Goal: Use online tool/utility: Utilize a website feature to perform a specific function

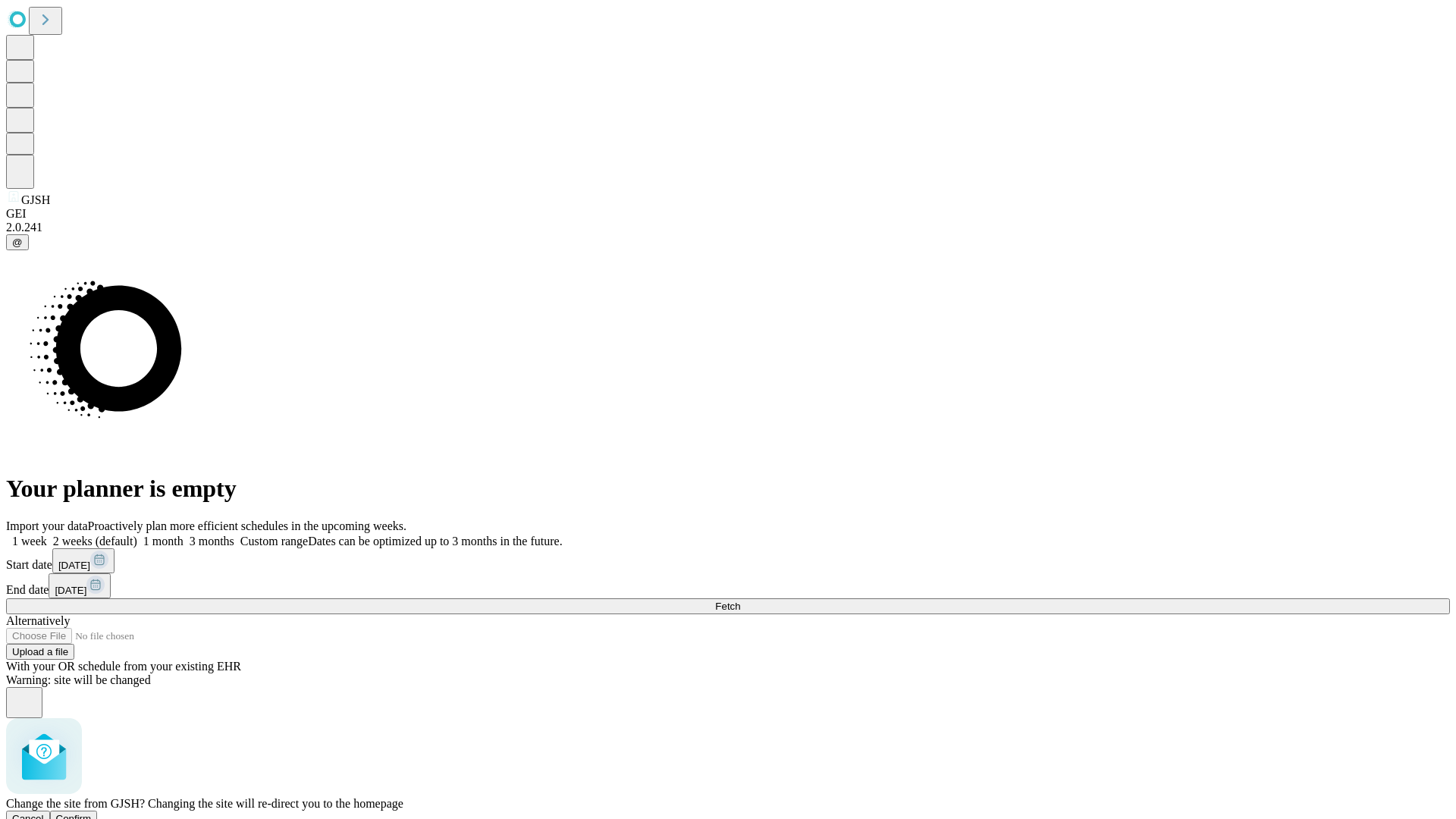
click at [92, 813] on span "Confirm" at bounding box center [73, 818] width 36 height 11
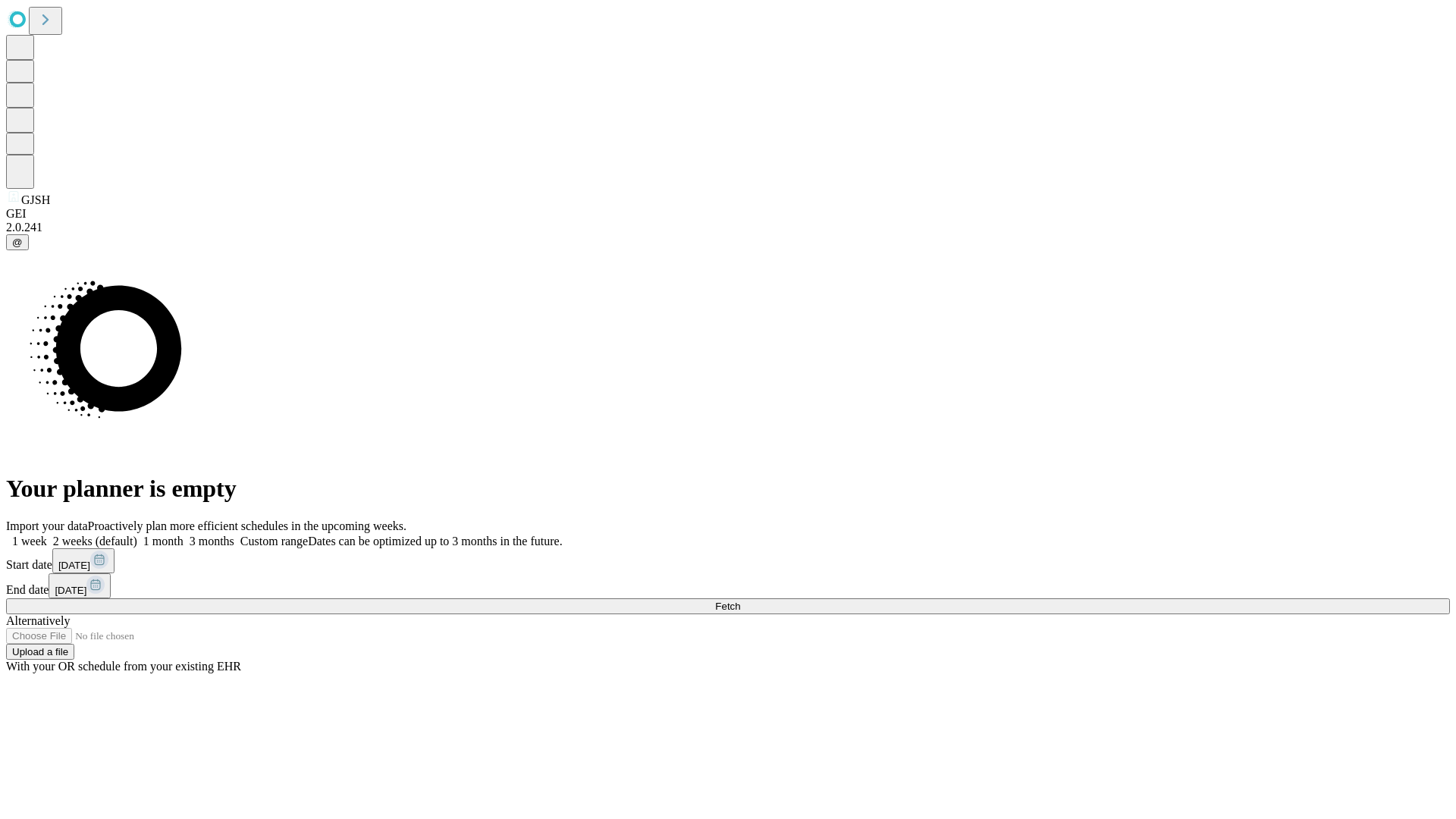
click at [137, 535] on label "2 weeks (default)" at bounding box center [92, 541] width 90 height 13
click at [740, 601] on span "Fetch" at bounding box center [728, 606] width 25 height 11
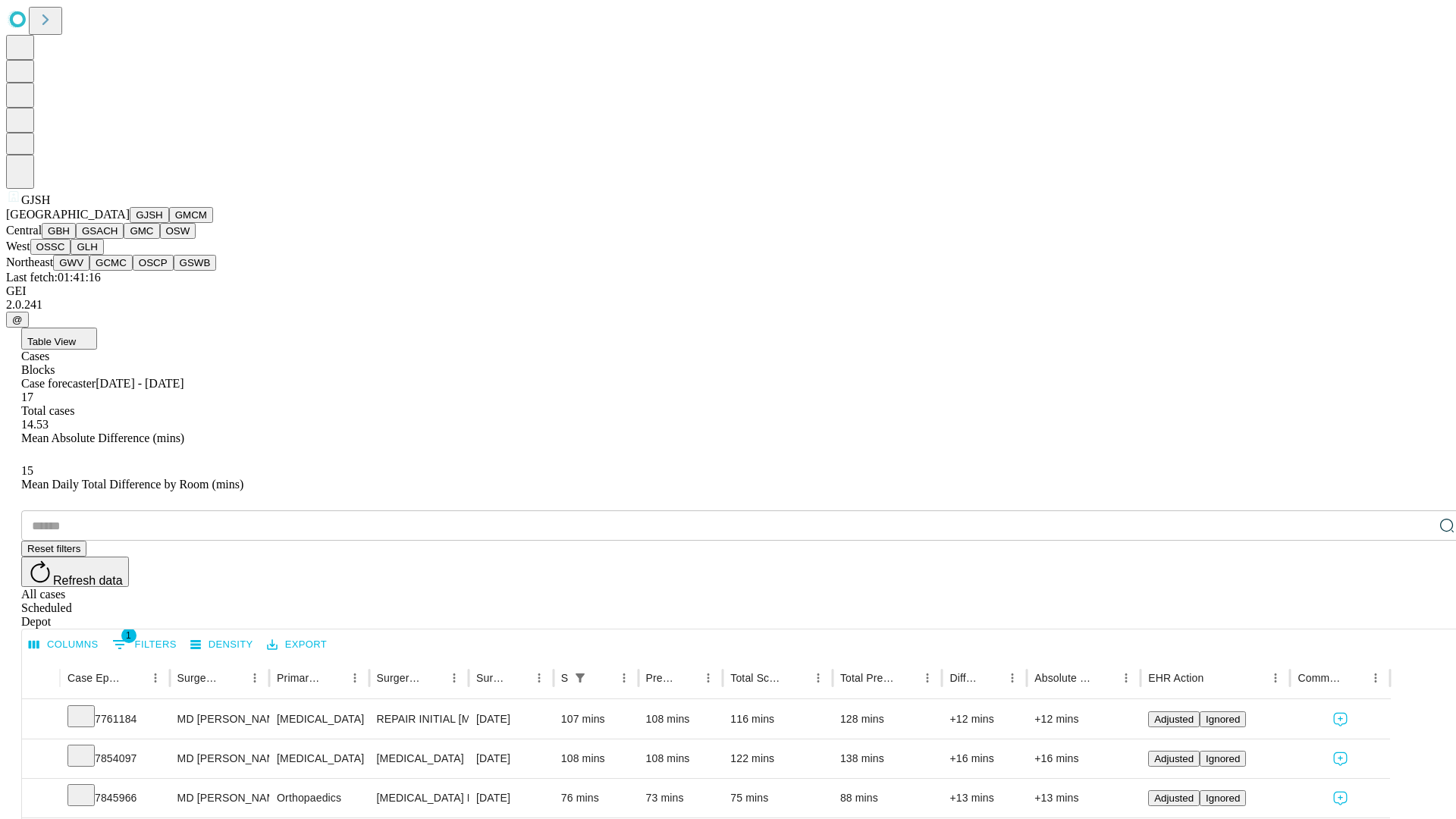
click at [169, 223] on button "GMCM" at bounding box center [191, 215] width 44 height 16
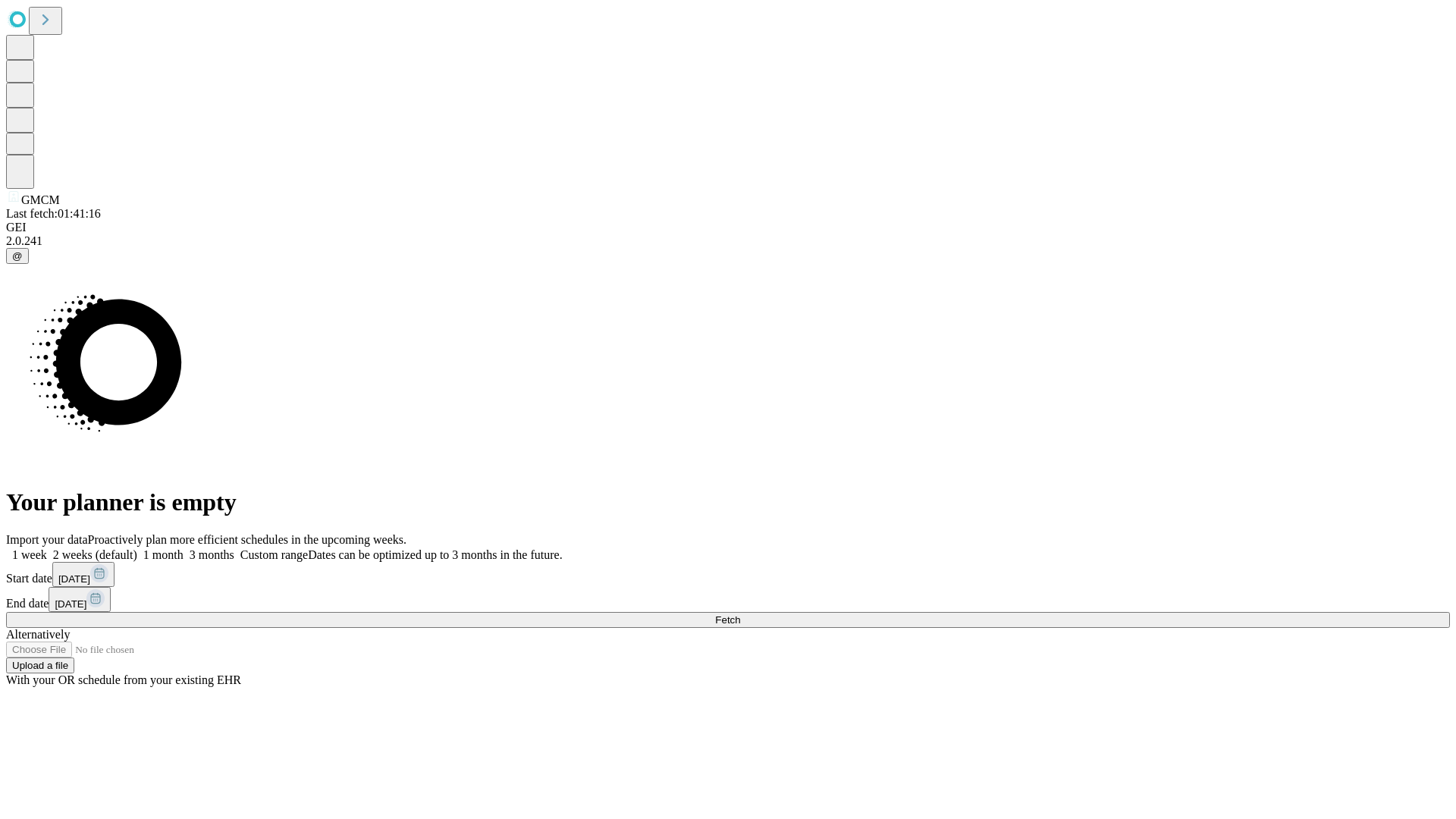
click at [137, 549] on label "2 weeks (default)" at bounding box center [92, 555] width 90 height 13
click at [740, 615] on span "Fetch" at bounding box center [728, 620] width 25 height 11
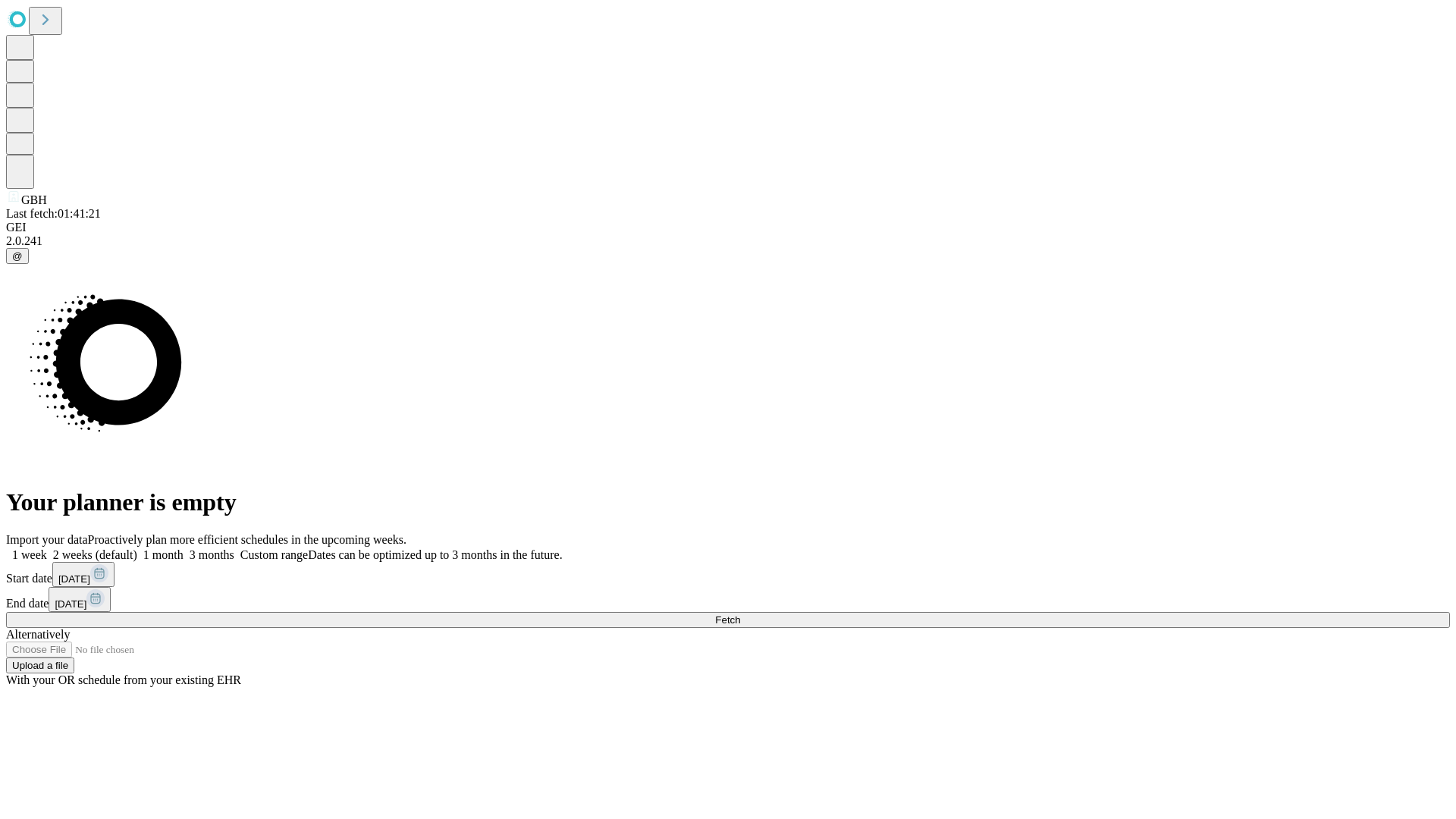
click at [137, 549] on label "2 weeks (default)" at bounding box center [92, 555] width 90 height 13
click at [740, 615] on span "Fetch" at bounding box center [728, 620] width 25 height 11
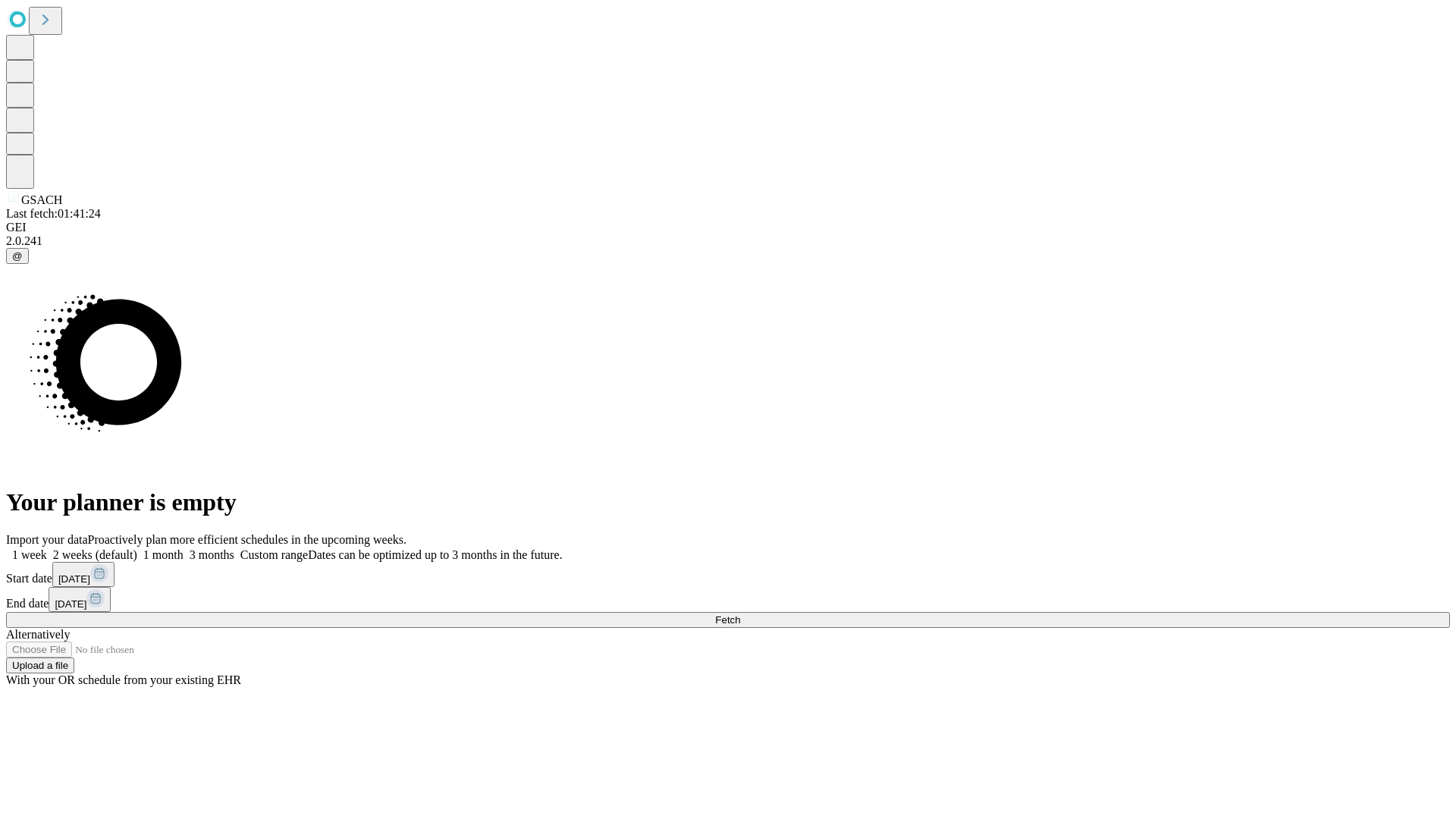
click at [137, 549] on label "2 weeks (default)" at bounding box center [92, 555] width 90 height 13
click at [740, 615] on span "Fetch" at bounding box center [728, 620] width 25 height 11
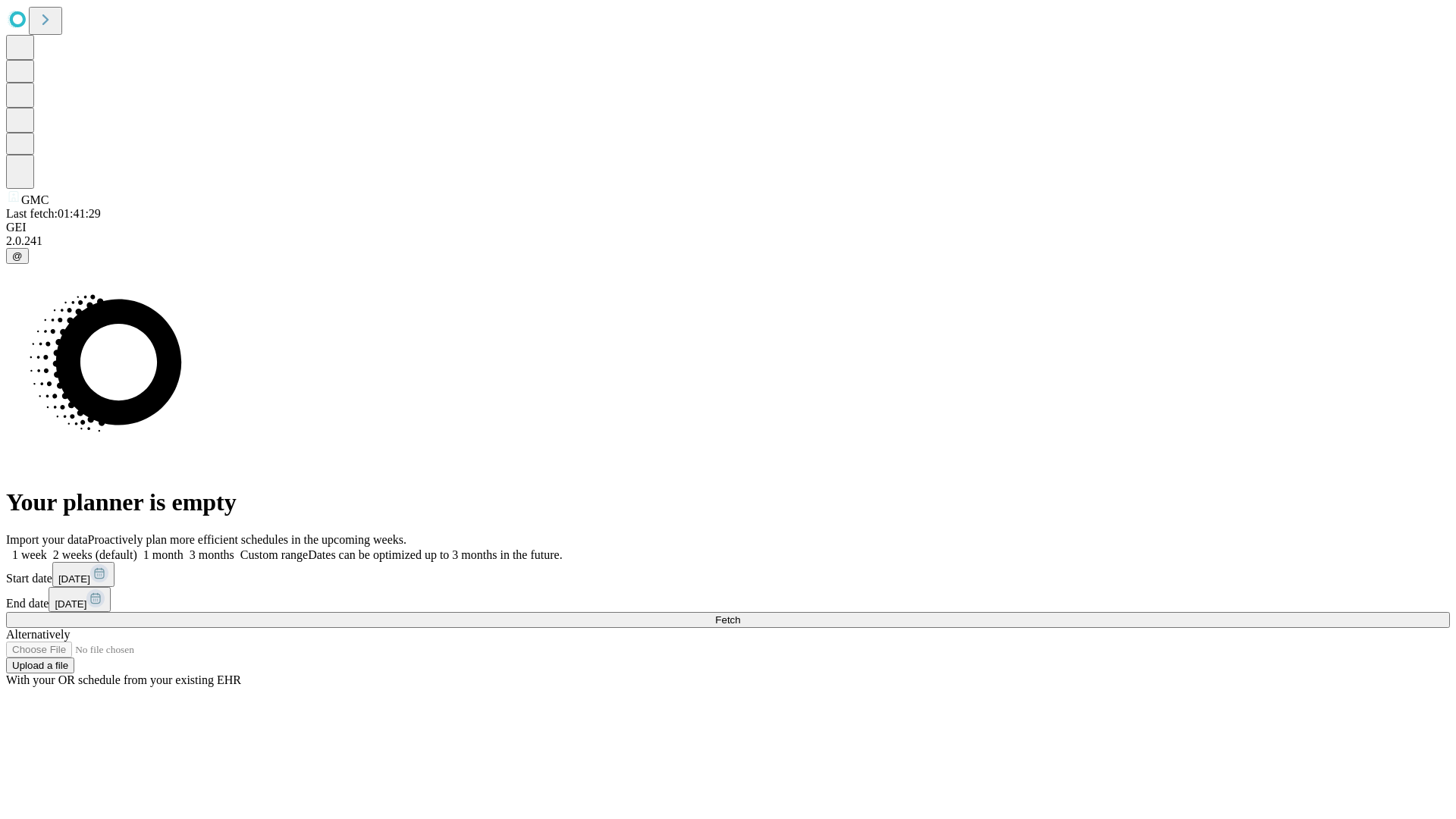
click at [137, 549] on label "2 weeks (default)" at bounding box center [92, 555] width 90 height 13
click at [740, 615] on span "Fetch" at bounding box center [728, 620] width 25 height 11
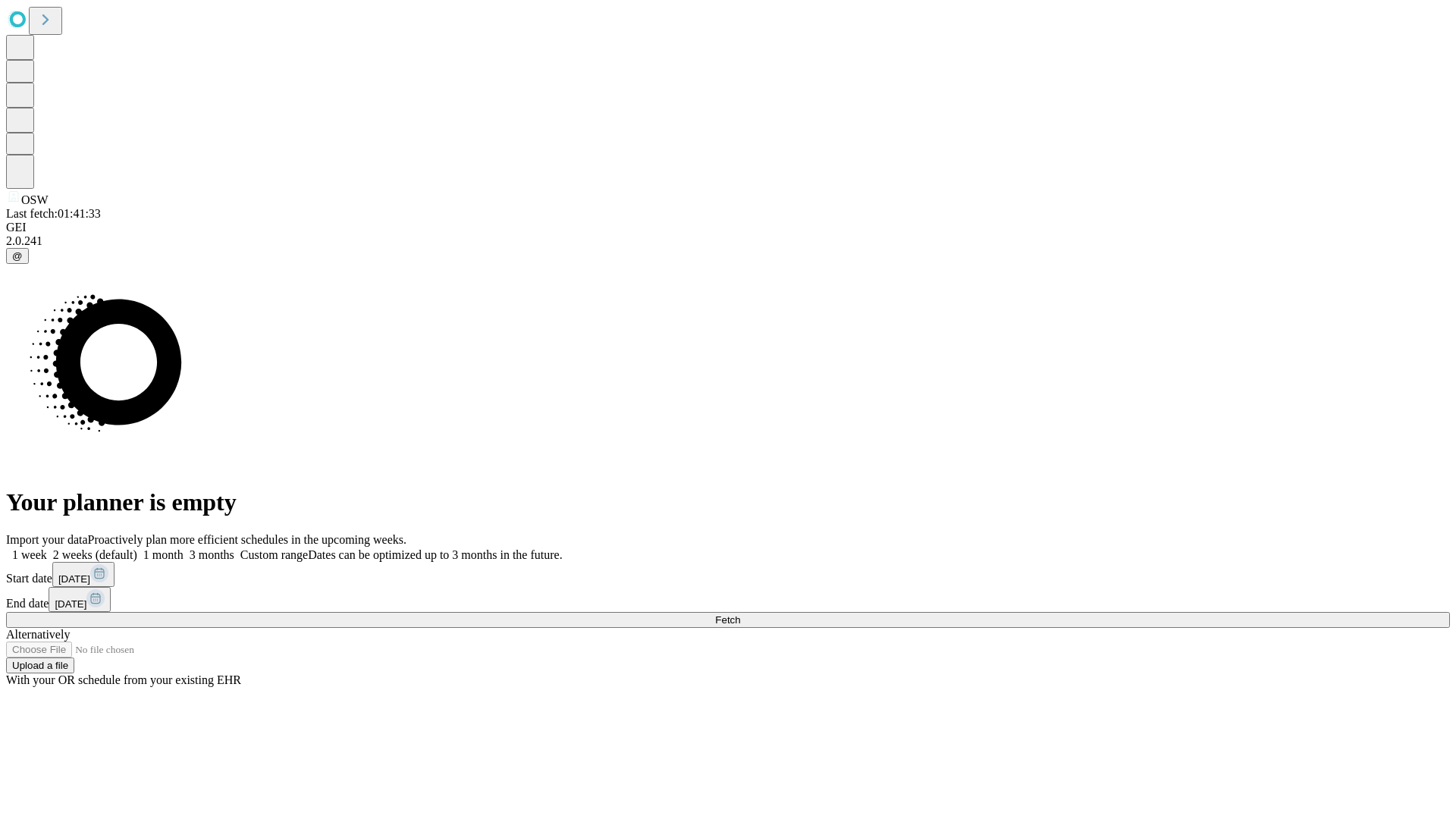
click at [137, 549] on label "2 weeks (default)" at bounding box center [92, 555] width 90 height 13
click at [740, 615] on span "Fetch" at bounding box center [728, 620] width 25 height 11
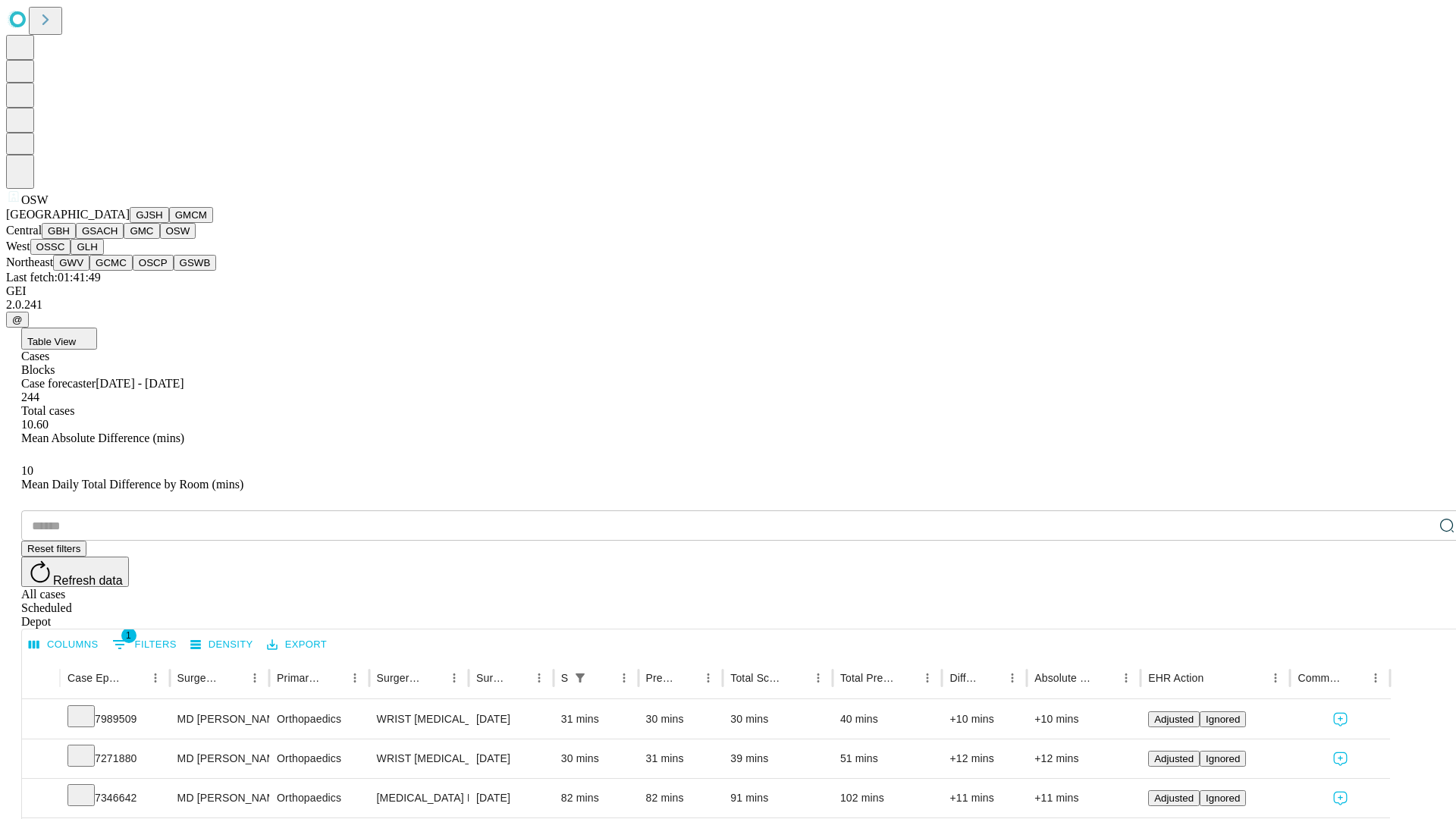
click at [71, 255] on button "OSSC" at bounding box center [51, 246] width 41 height 16
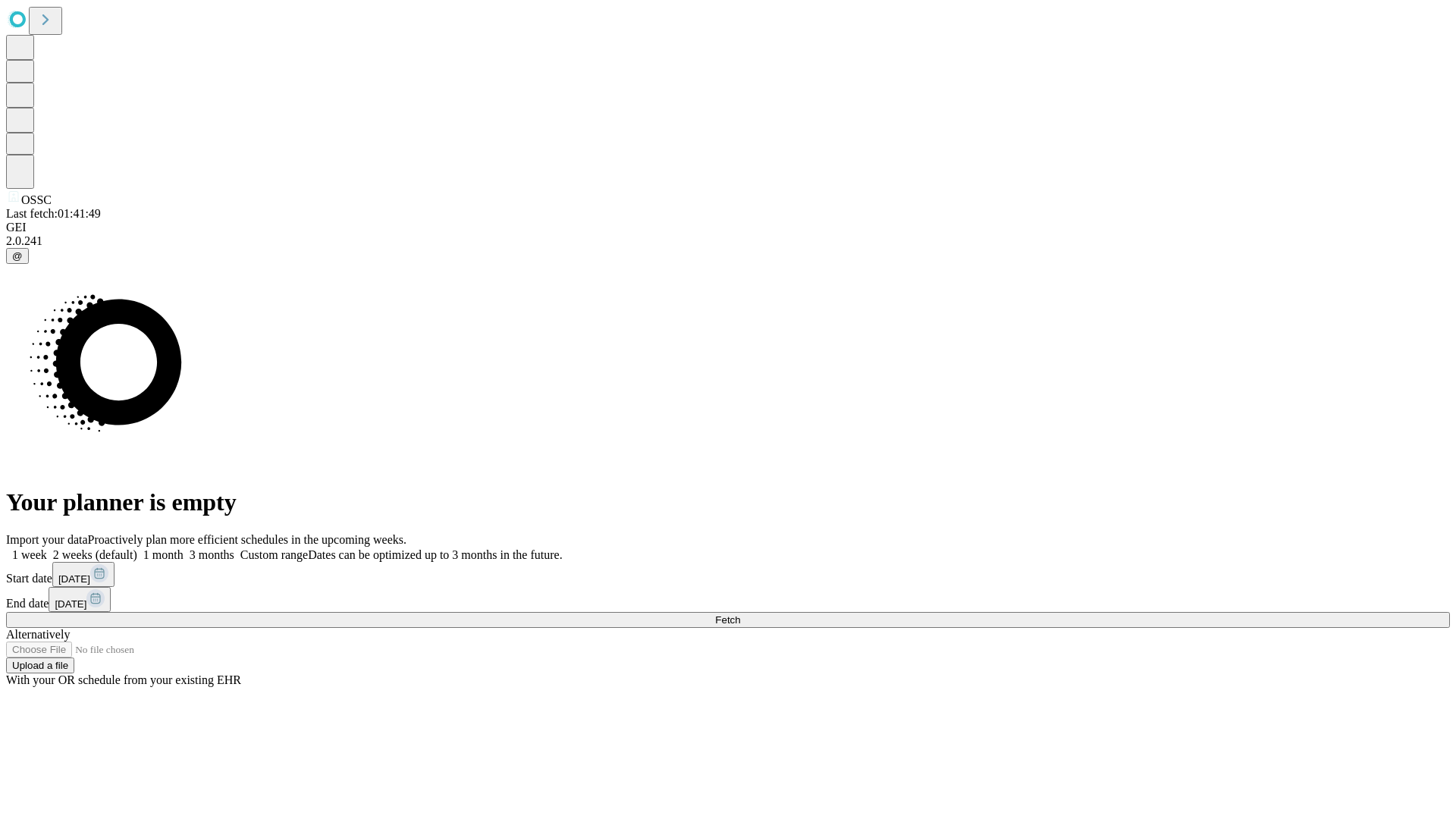
click at [137, 549] on label "2 weeks (default)" at bounding box center [92, 555] width 90 height 13
click at [740, 615] on span "Fetch" at bounding box center [728, 620] width 25 height 11
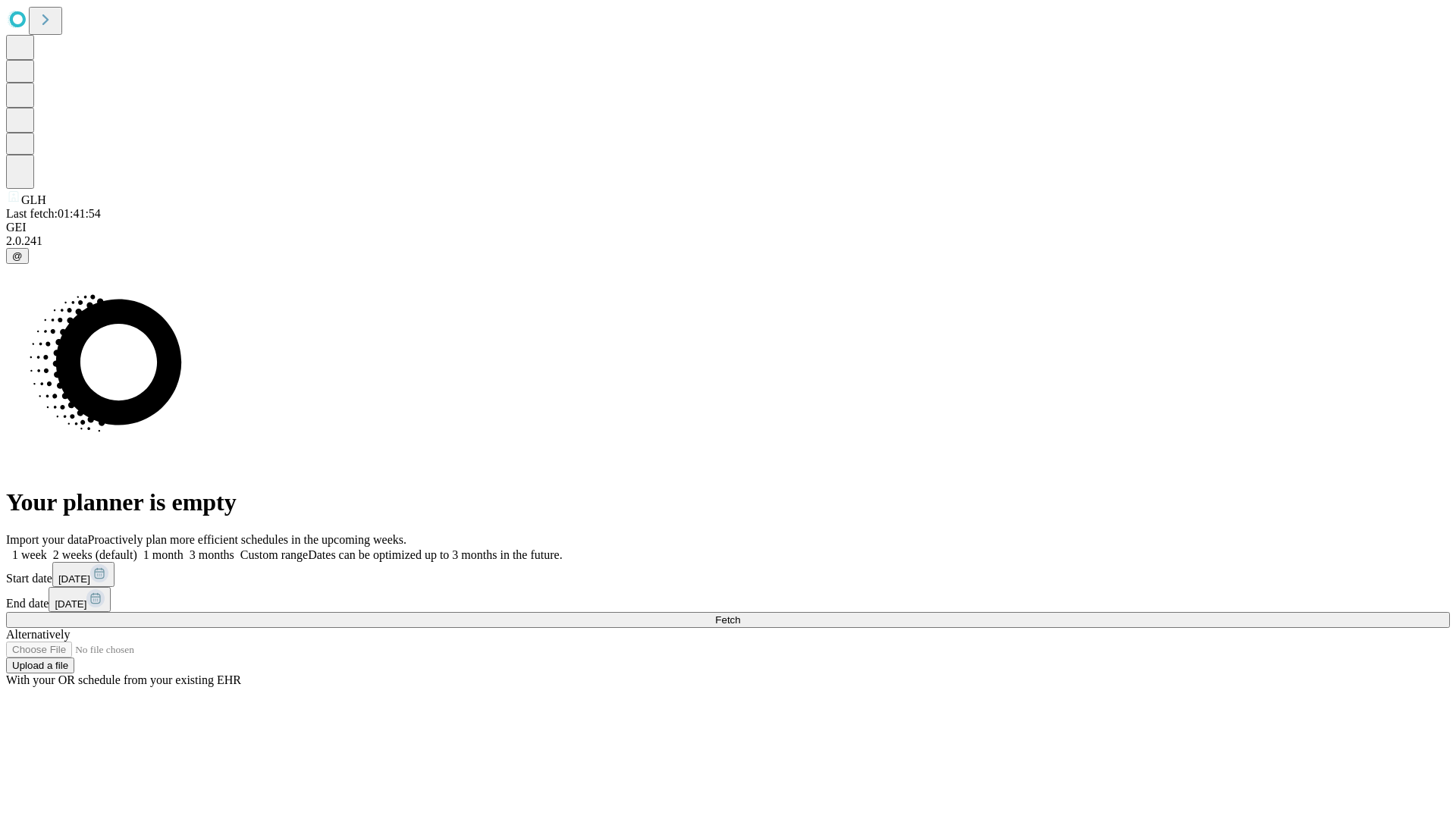
click at [740, 615] on span "Fetch" at bounding box center [728, 620] width 25 height 11
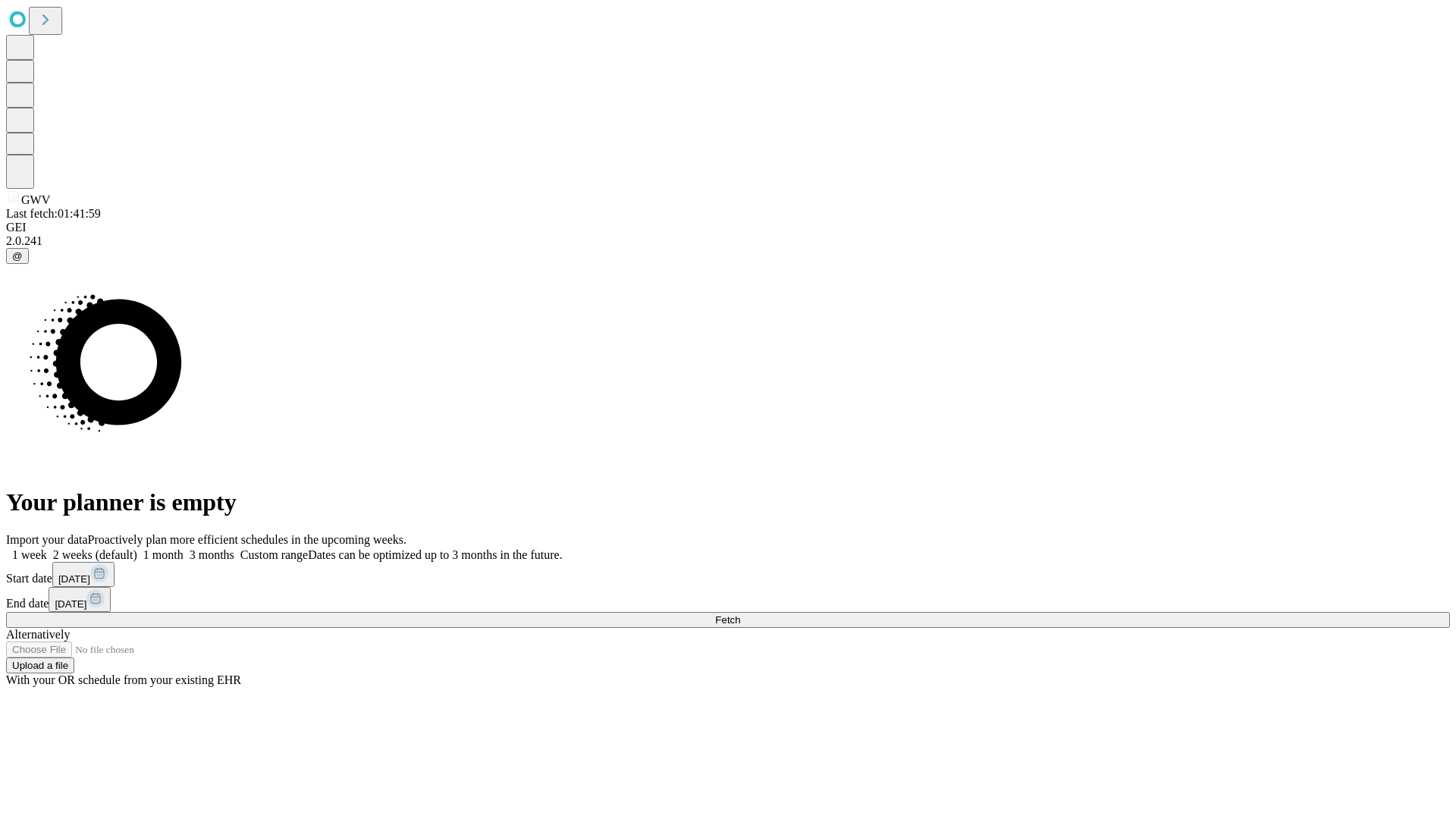
click at [137, 549] on label "2 weeks (default)" at bounding box center [92, 555] width 90 height 13
click at [740, 615] on span "Fetch" at bounding box center [728, 620] width 25 height 11
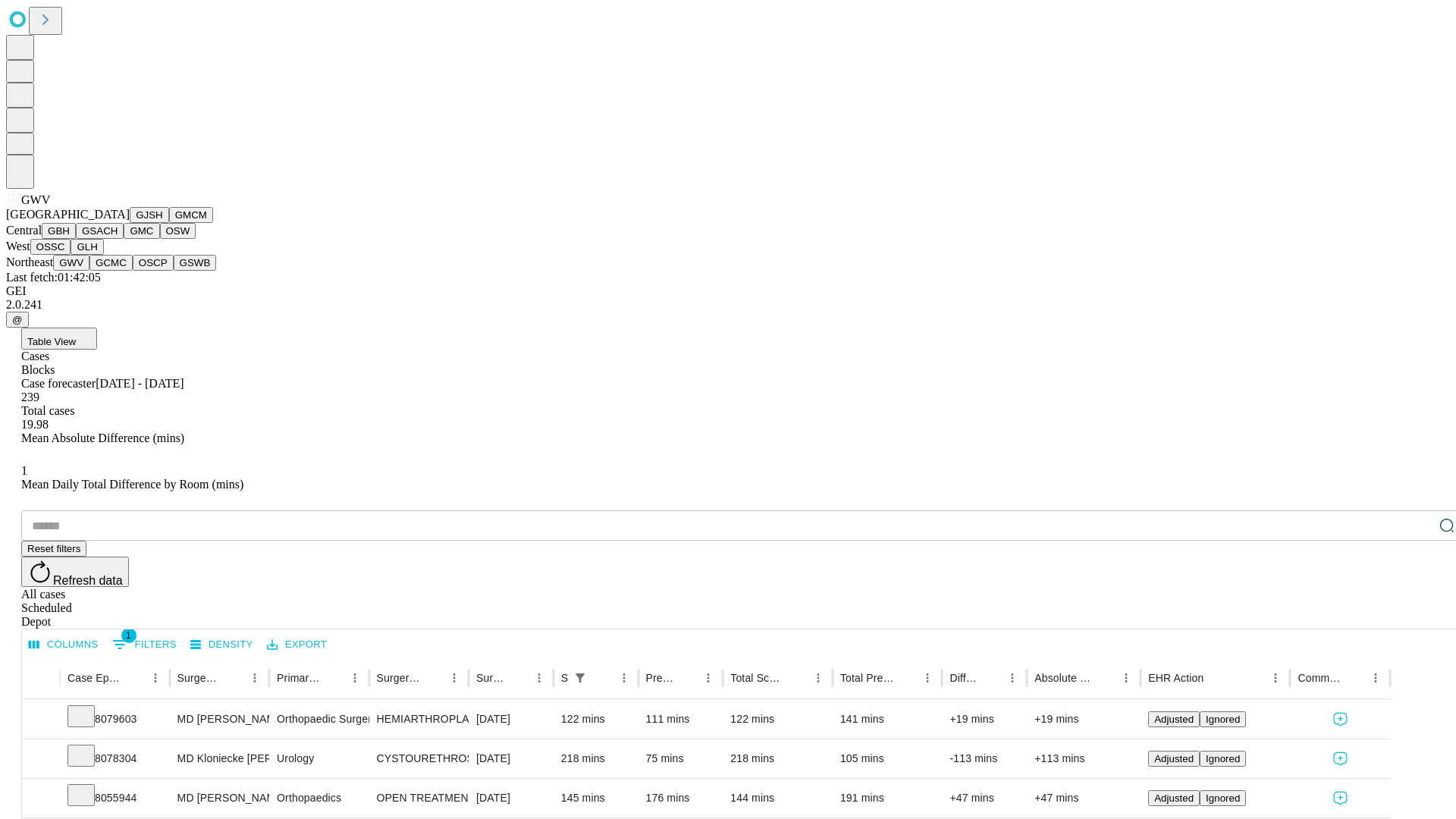
click at [118, 271] on button "GCMC" at bounding box center [111, 263] width 43 height 16
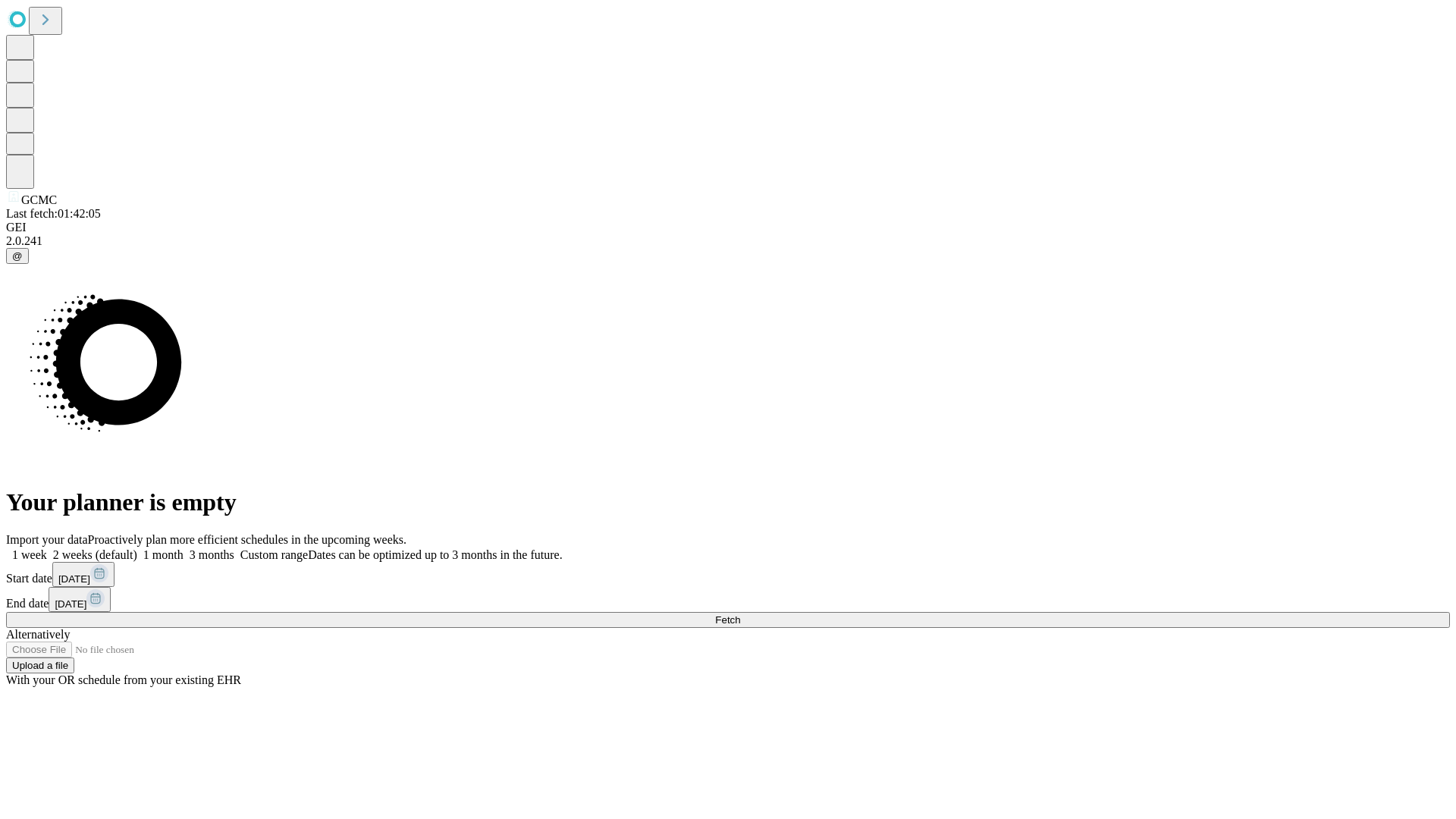
click at [137, 549] on label "2 weeks (default)" at bounding box center [92, 555] width 90 height 13
click at [740, 615] on span "Fetch" at bounding box center [728, 620] width 25 height 11
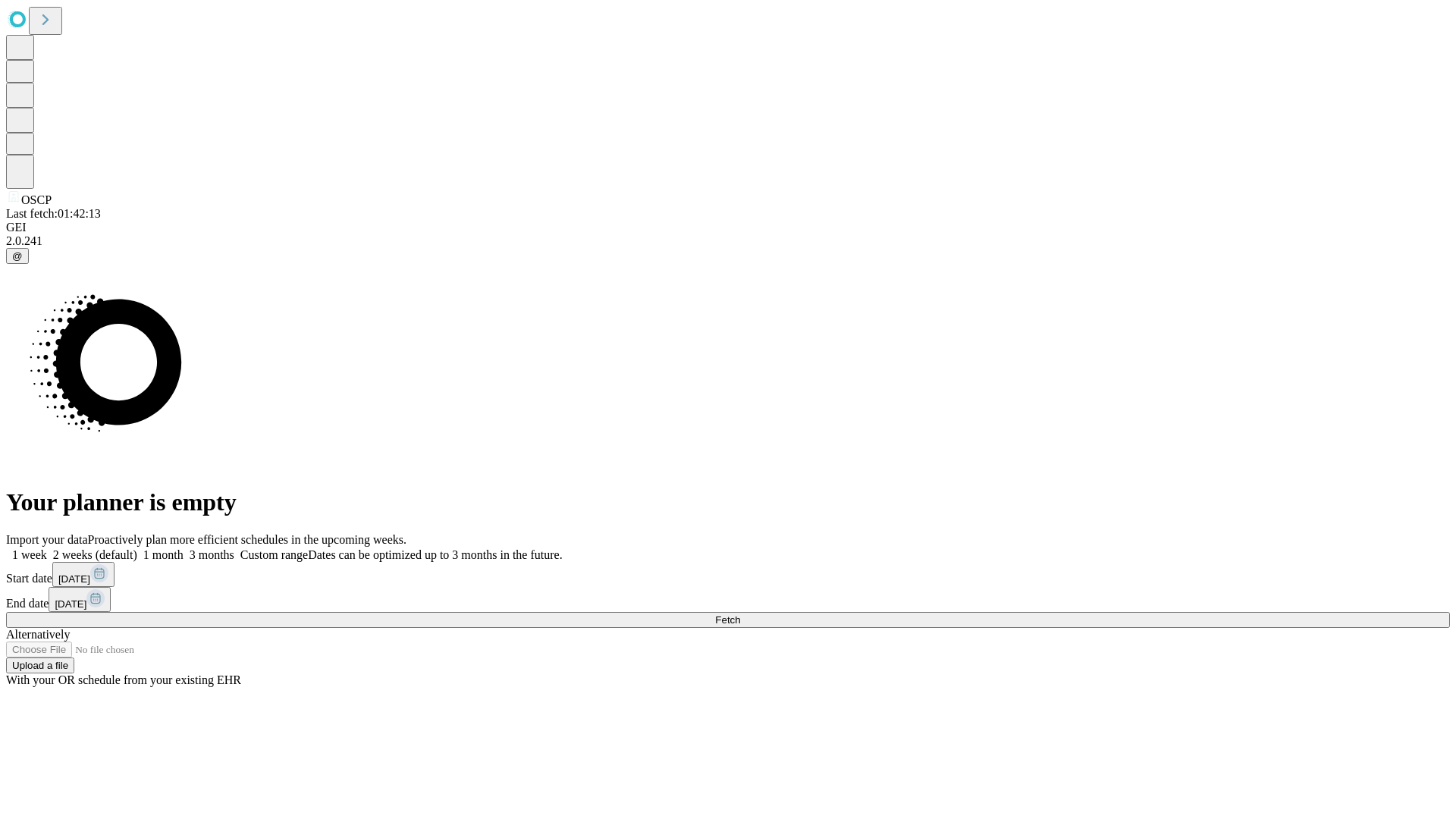
click at [137, 549] on label "2 weeks (default)" at bounding box center [92, 555] width 90 height 13
click at [740, 615] on span "Fetch" at bounding box center [728, 620] width 25 height 11
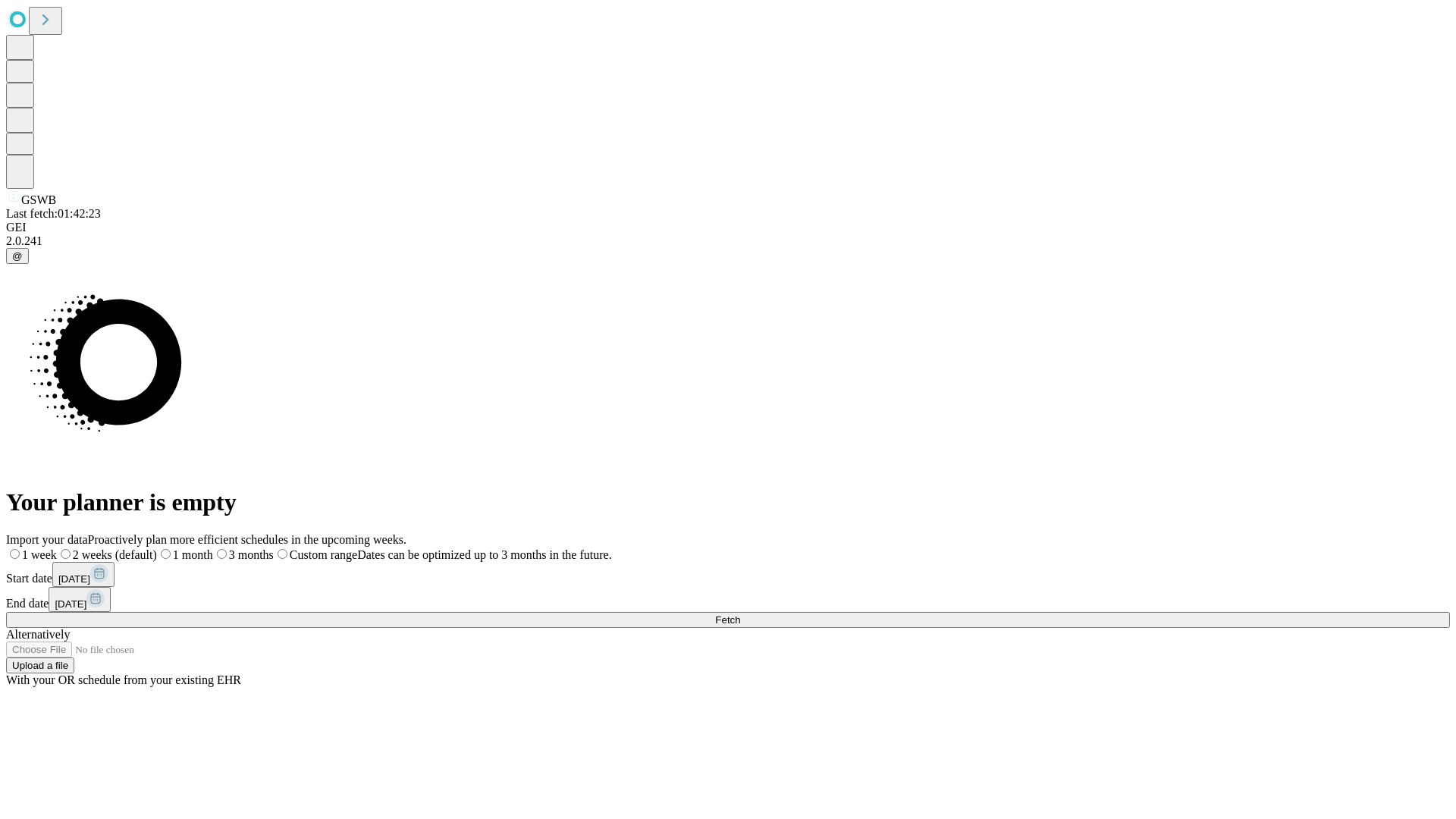
click at [157, 549] on label "2 weeks (default)" at bounding box center [106, 555] width 100 height 13
click at [740, 615] on span "Fetch" at bounding box center [728, 620] width 25 height 11
